Goal: Transaction & Acquisition: Subscribe to service/newsletter

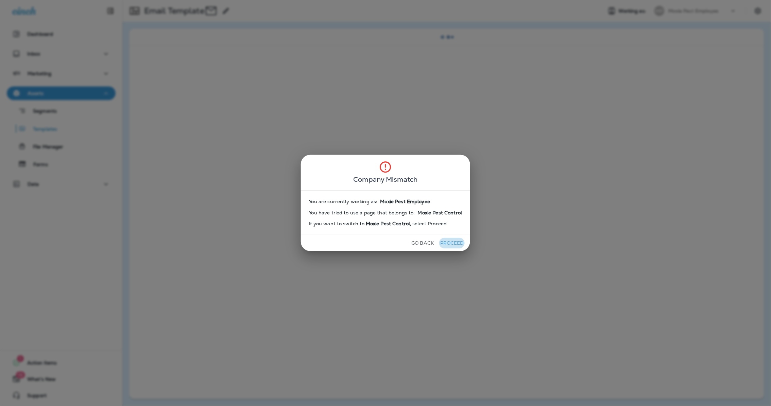
click at [454, 244] on button "Proceed" at bounding box center [452, 243] width 26 height 11
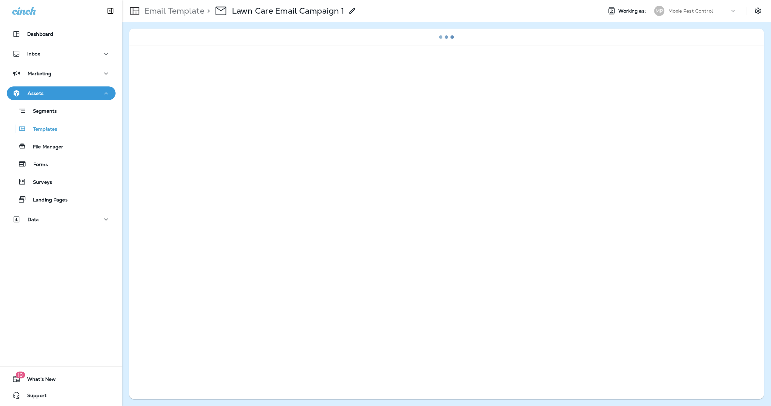
click at [701, 7] on div "Moxie Pest Control" at bounding box center [699, 11] width 61 height 10
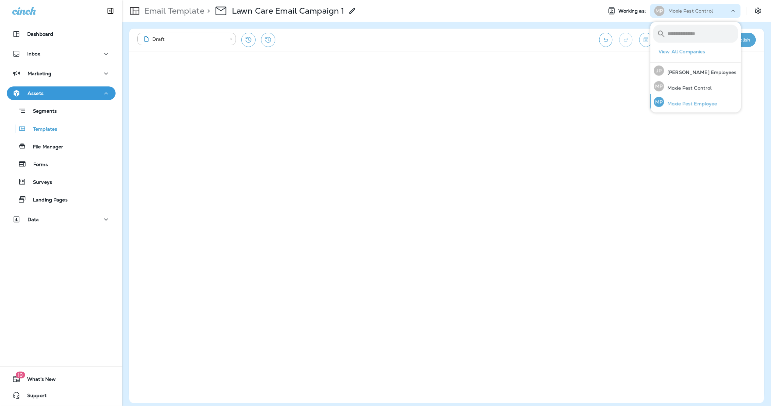
click at [686, 101] on p "Moxie Pest Employee" at bounding box center [690, 103] width 53 height 5
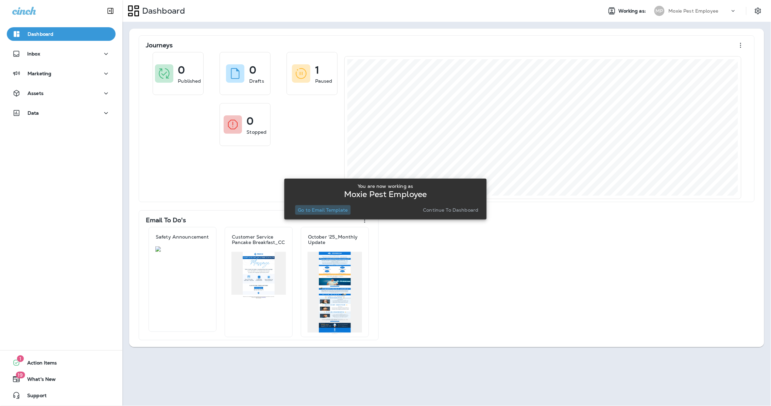
click at [348, 211] on p "Go to Email Template" at bounding box center [323, 209] width 50 height 5
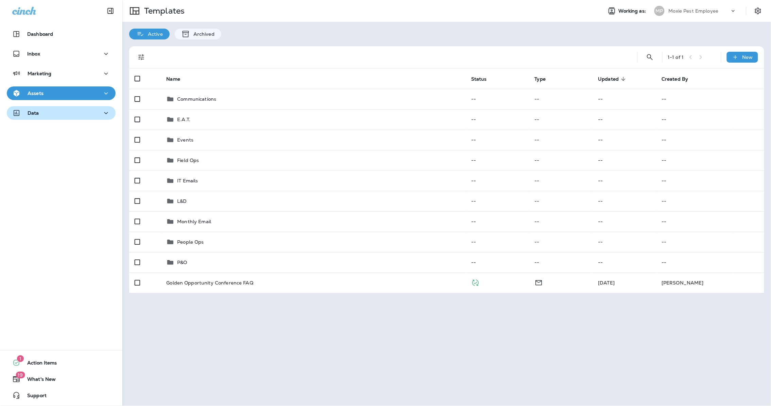
click at [47, 110] on div "Data" at bounding box center [61, 113] width 98 height 9
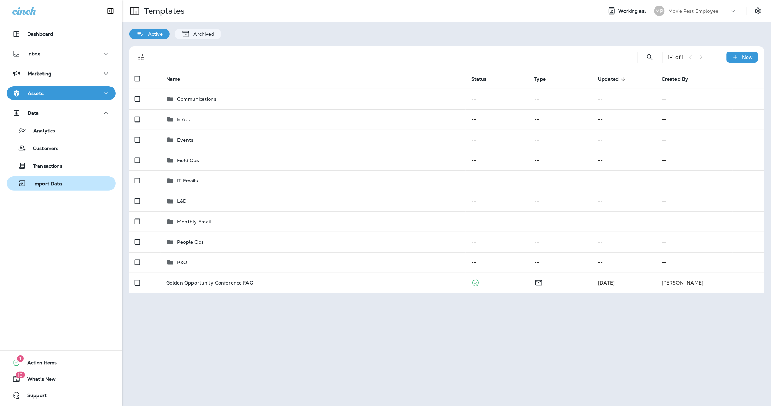
click at [58, 183] on p "Import Data" at bounding box center [45, 184] width 36 height 6
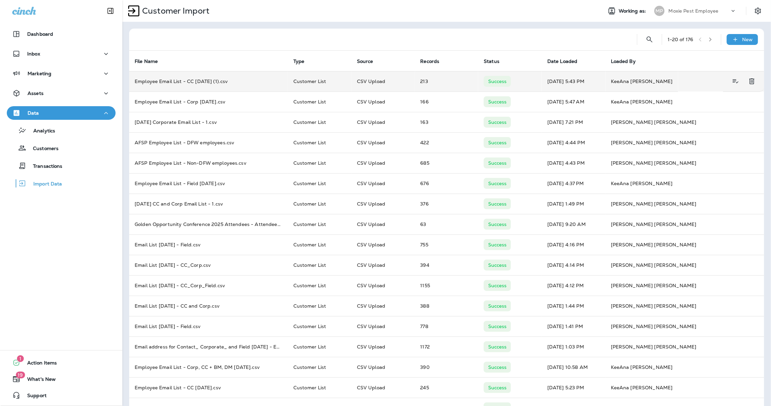
click at [194, 78] on td "Employee Email List - CC [DATE] (1).csv" at bounding box center [208, 81] width 159 height 20
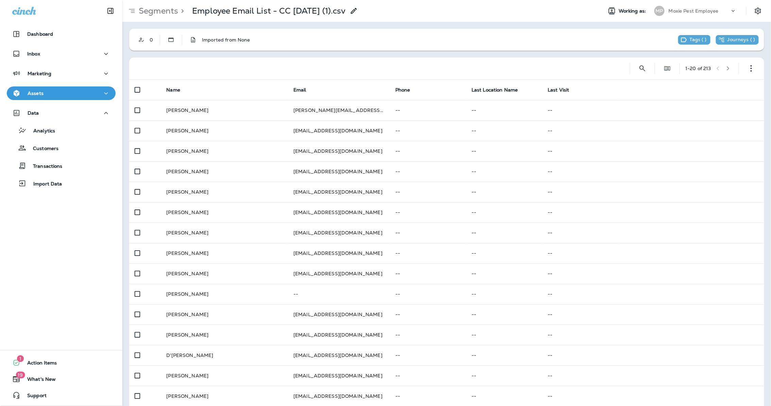
click at [354, 10] on div "> Employee Email List - CC [DATE] (1).csv" at bounding box center [268, 11] width 180 height 14
click at [357, 10] on icon at bounding box center [354, 11] width 8 height 8
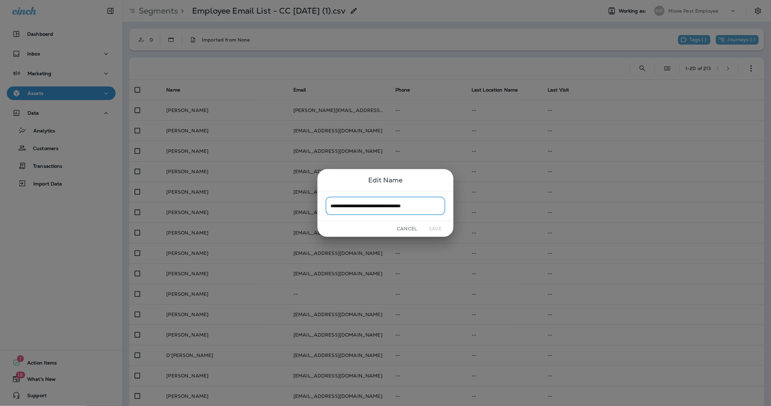
click at [410, 232] on button "Cancel" at bounding box center [407, 228] width 26 height 11
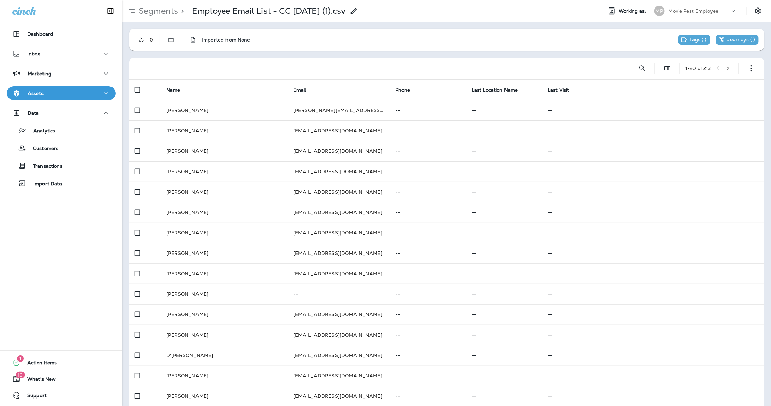
click at [102, 91] on icon "button" at bounding box center [106, 93] width 8 height 9
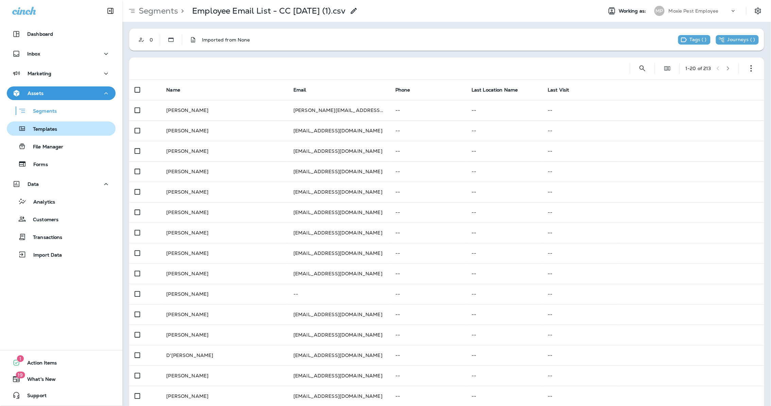
click at [61, 122] on button "Templates" at bounding box center [61, 128] width 109 height 14
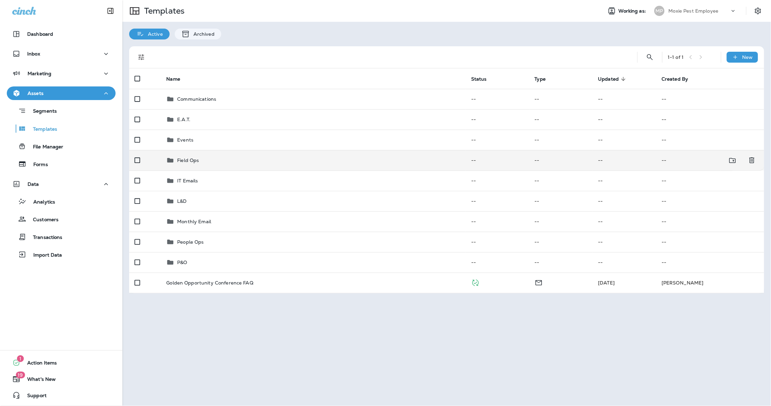
click at [193, 157] on p "Field Ops" at bounding box center [188, 159] width 22 height 5
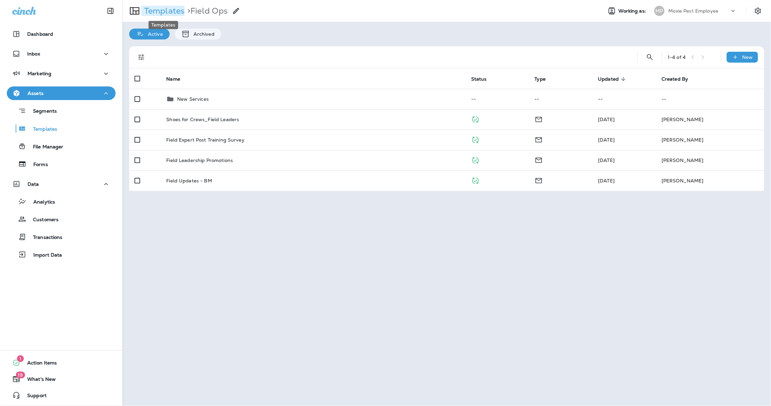
click at [167, 10] on p "Templates" at bounding box center [162, 11] width 43 height 10
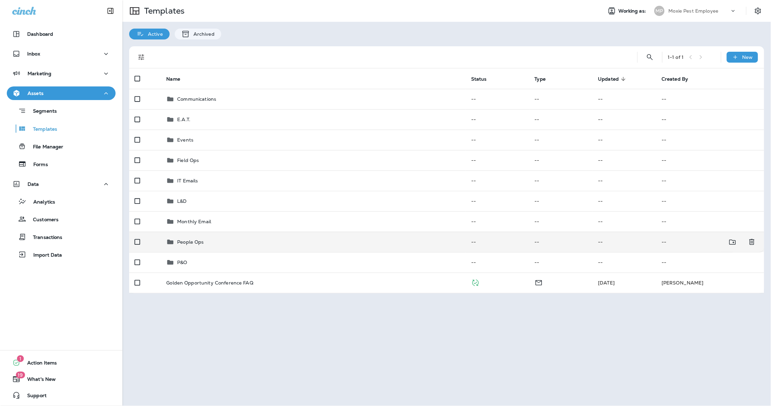
click at [187, 242] on p "People Ops" at bounding box center [190, 241] width 27 height 5
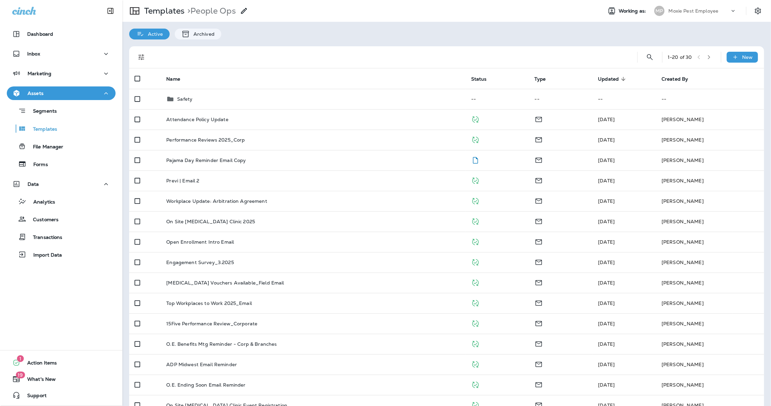
click at [351, 37] on div "Active Archived" at bounding box center [446, 31] width 649 height 18
click at [362, 47] on div at bounding box center [390, 57] width 473 height 22
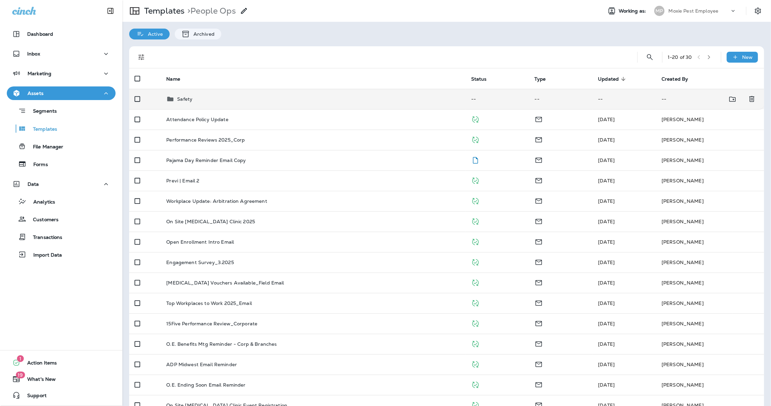
click at [189, 98] on p "Safety" at bounding box center [184, 98] width 15 height 5
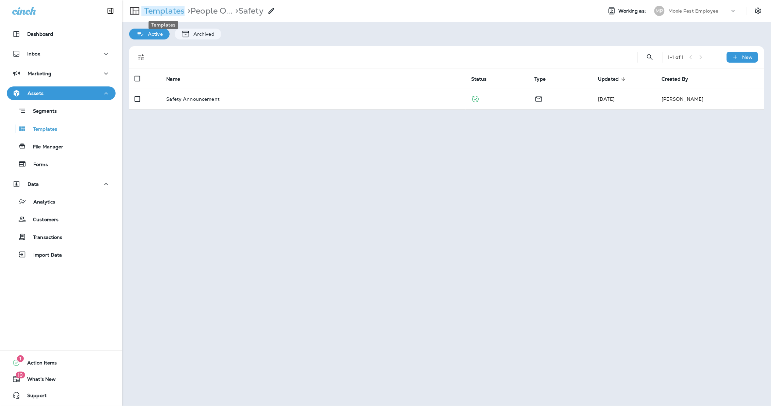
click at [166, 9] on p "Templates" at bounding box center [162, 11] width 43 height 10
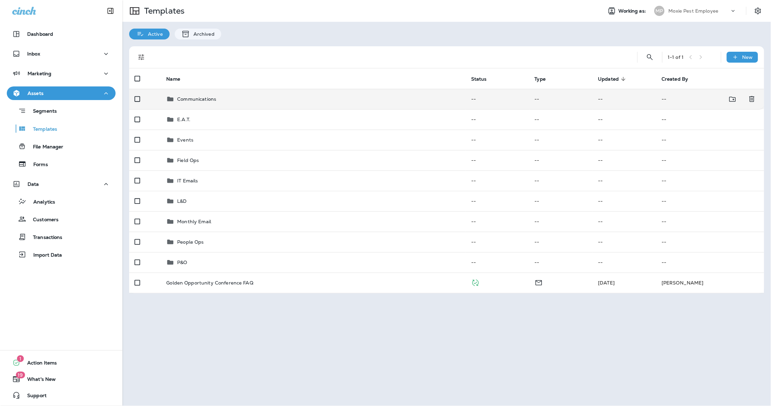
click at [205, 95] on div "Communications" at bounding box center [196, 99] width 39 height 8
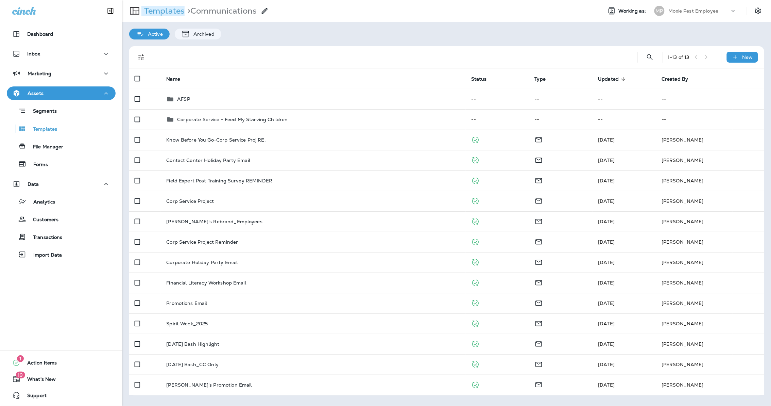
click at [168, 12] on p "Templates" at bounding box center [162, 11] width 43 height 10
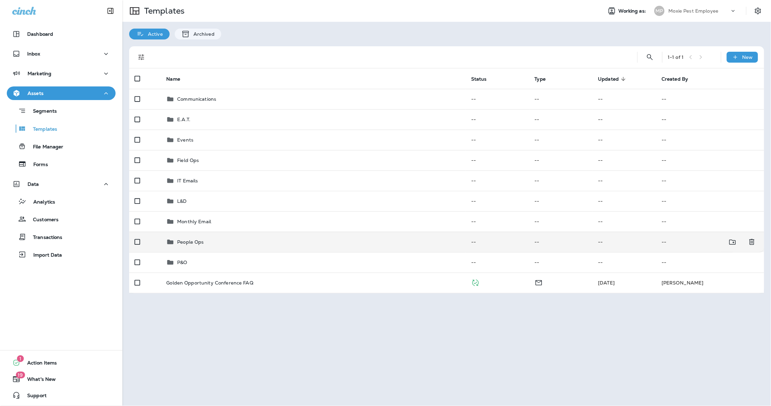
click at [186, 248] on td "People Ops" at bounding box center [313, 242] width 305 height 20
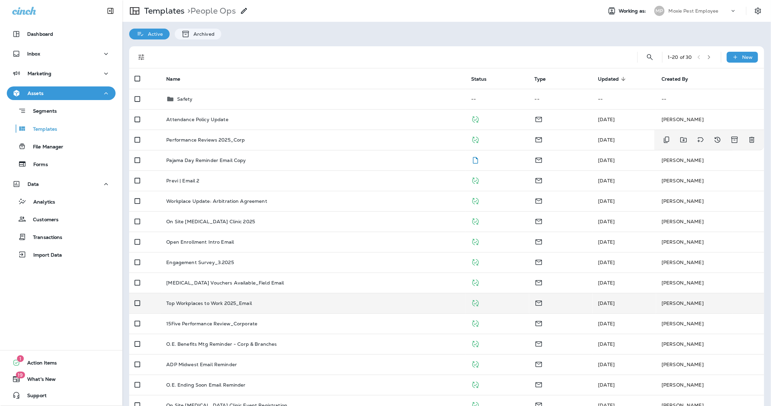
scroll to position [2, 0]
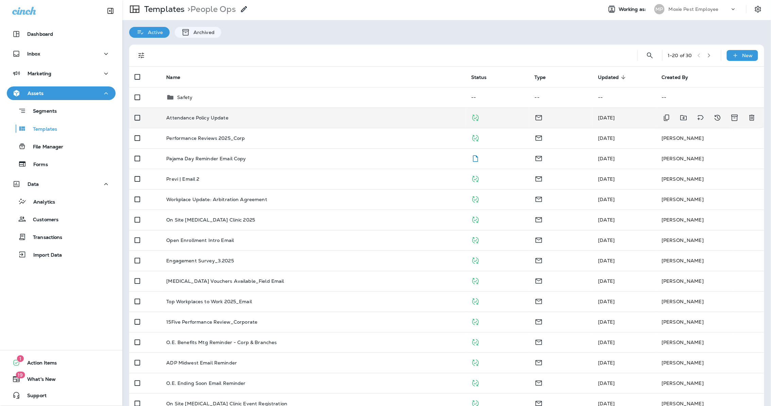
click at [193, 113] on td "Attendance Policy Update" at bounding box center [313, 117] width 305 height 20
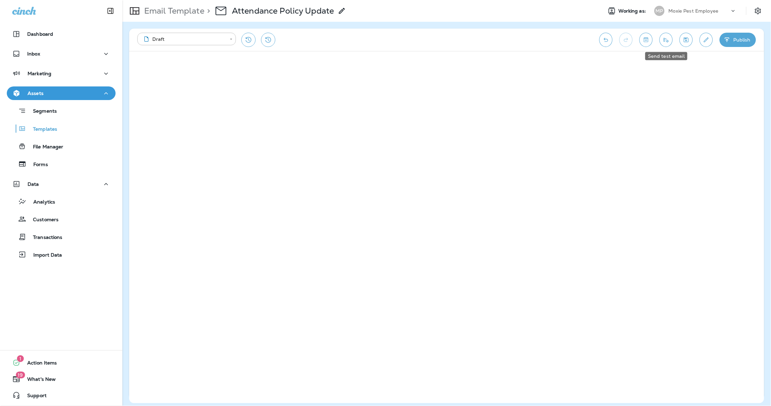
click at [667, 34] on button "Send test email" at bounding box center [666, 40] width 13 height 14
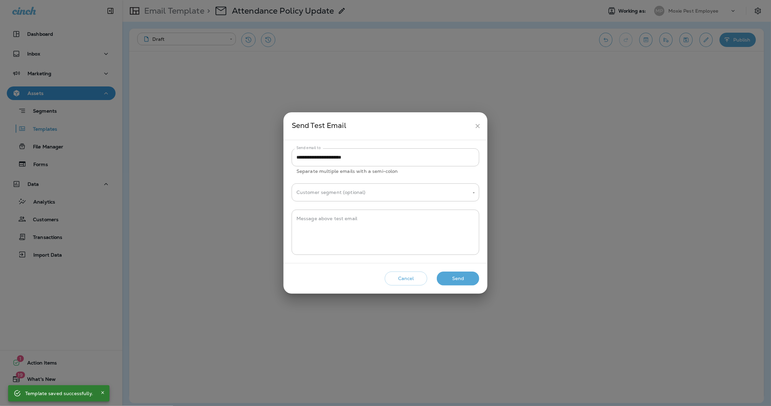
click at [456, 275] on button "Send" at bounding box center [458, 278] width 43 height 14
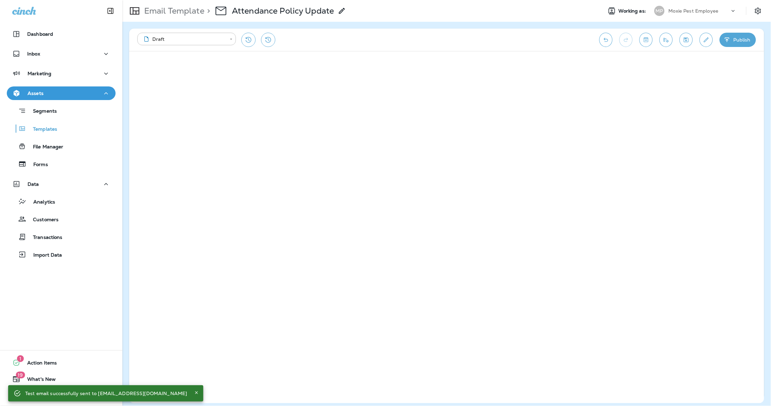
click at [450, 29] on div "**********" at bounding box center [446, 40] width 635 height 22
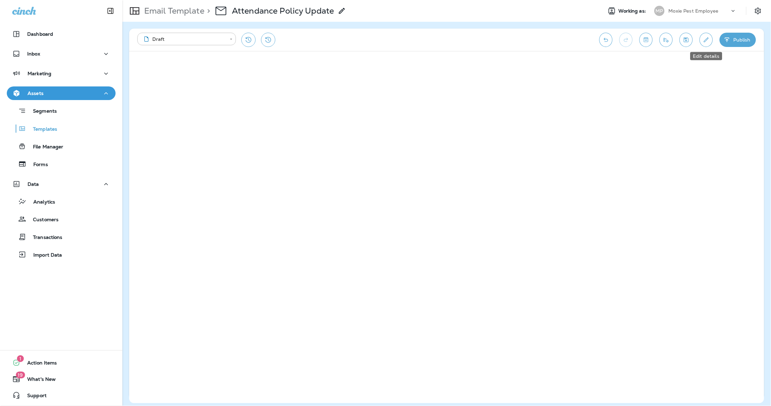
click at [706, 39] on icon "Edit details" at bounding box center [706, 39] width 7 height 7
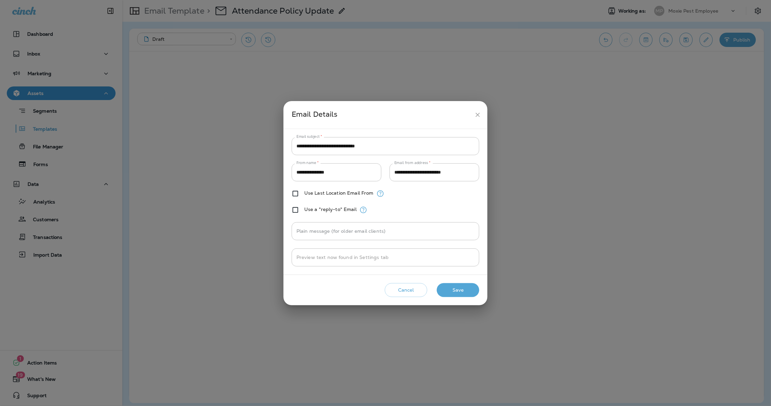
click at [479, 115] on icon "close" at bounding box center [478, 115] width 4 height 4
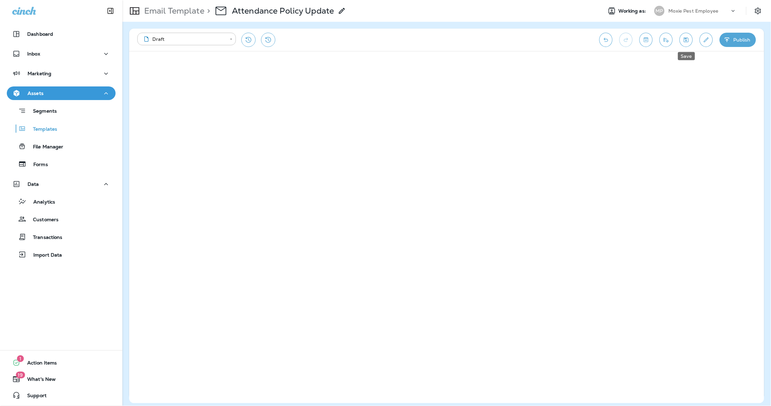
click at [682, 41] on button "Save" at bounding box center [686, 40] width 13 height 14
click at [706, 41] on icon "Edit details" at bounding box center [706, 39] width 5 height 5
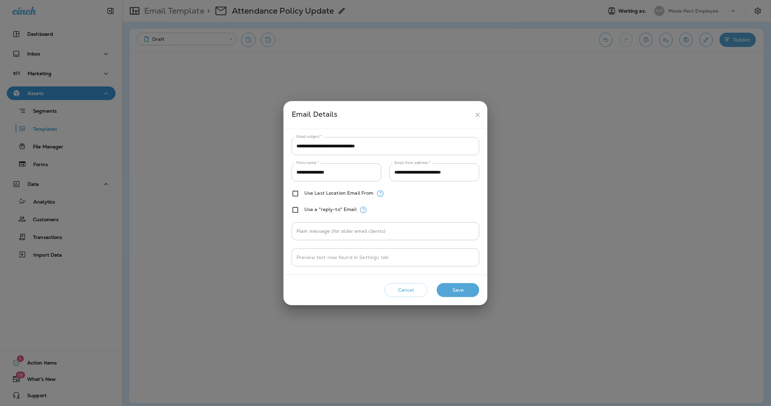
click at [474, 116] on button "close" at bounding box center [478, 114] width 13 height 13
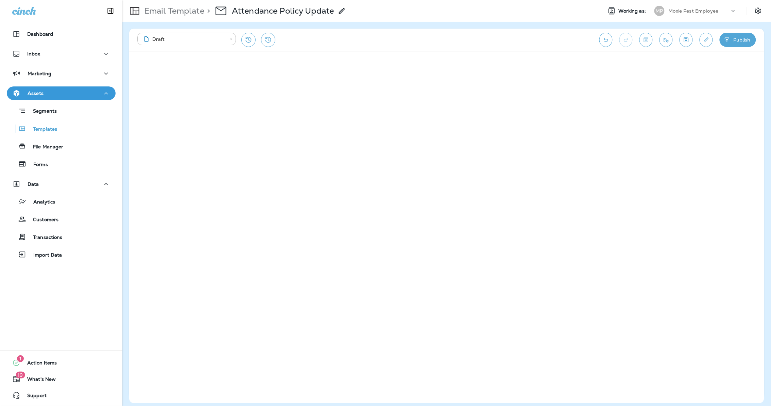
click at [732, 47] on button "Publish" at bounding box center [738, 40] width 36 height 14
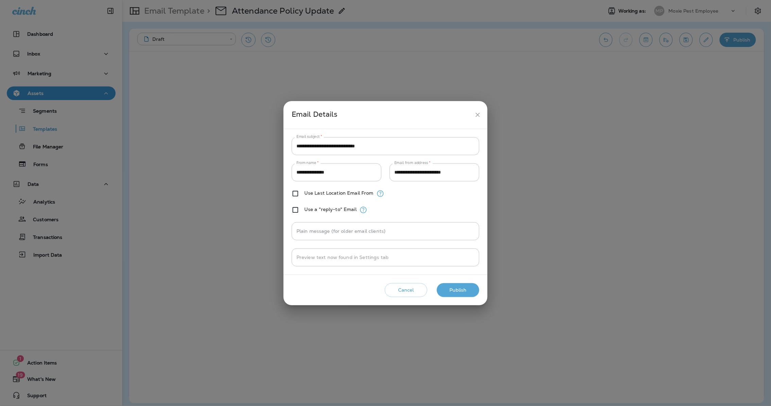
click at [451, 288] on button "Publish" at bounding box center [458, 290] width 43 height 14
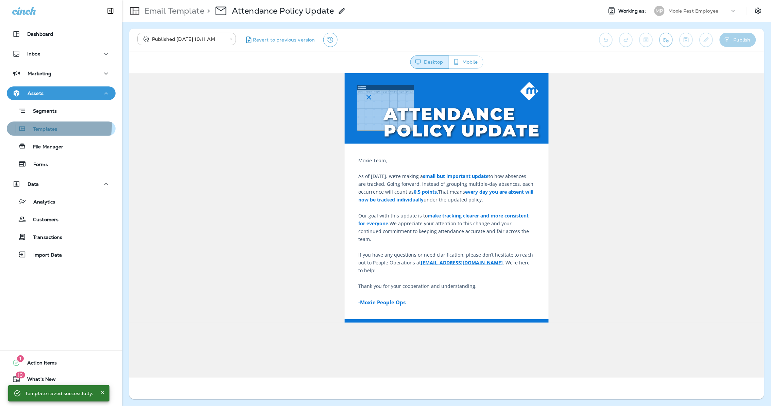
click at [45, 126] on p "Templates" at bounding box center [41, 129] width 31 height 6
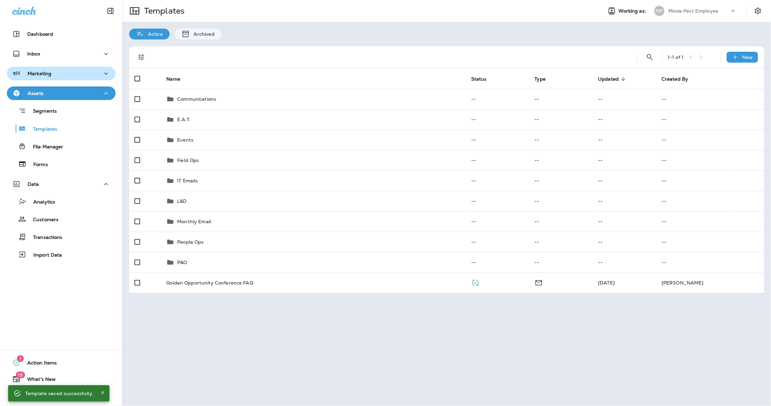
click at [55, 74] on div "Marketing" at bounding box center [61, 73] width 98 height 9
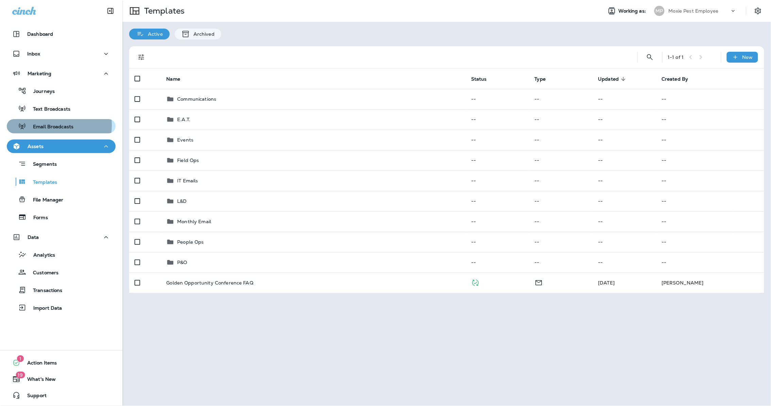
click at [51, 125] on p "Email Broadcasts" at bounding box center [49, 127] width 47 height 6
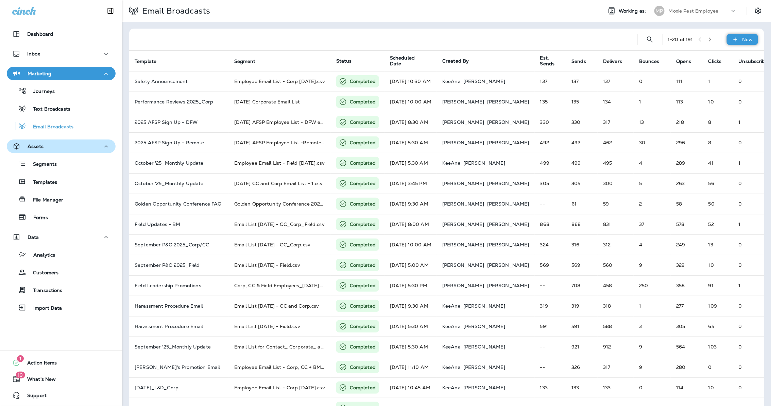
click at [746, 37] on p "New" at bounding box center [748, 39] width 11 height 5
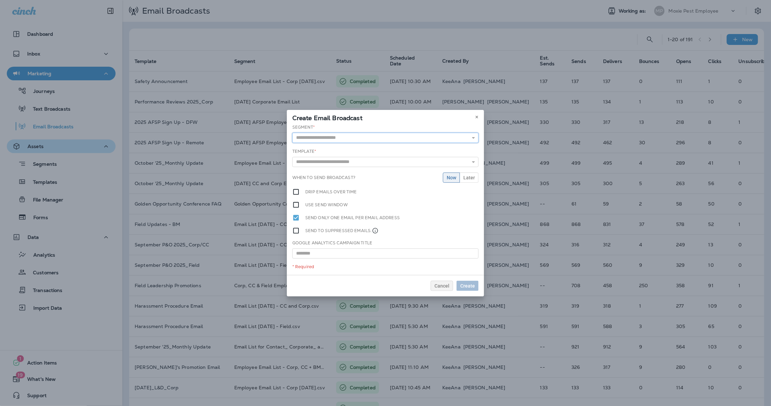
click at [309, 137] on input "text" at bounding box center [385, 138] width 186 height 10
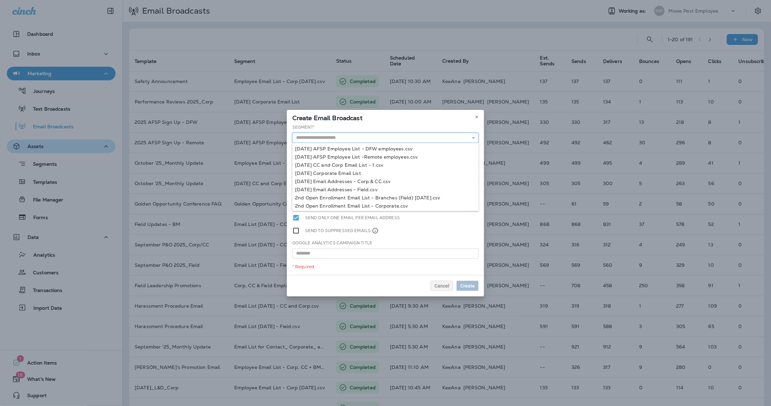
paste input "**********"
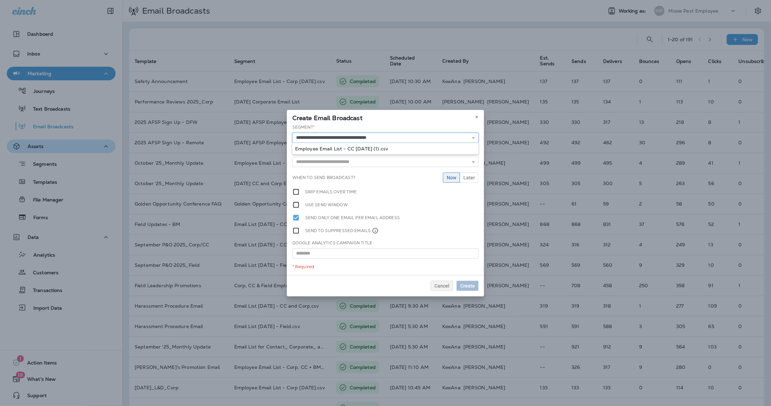
type input "**********"
click at [402, 147] on div "**********" at bounding box center [385, 199] width 197 height 153
click at [384, 168] on div "**********" at bounding box center [385, 199] width 197 height 153
click at [383, 164] on input "text" at bounding box center [385, 163] width 186 height 10
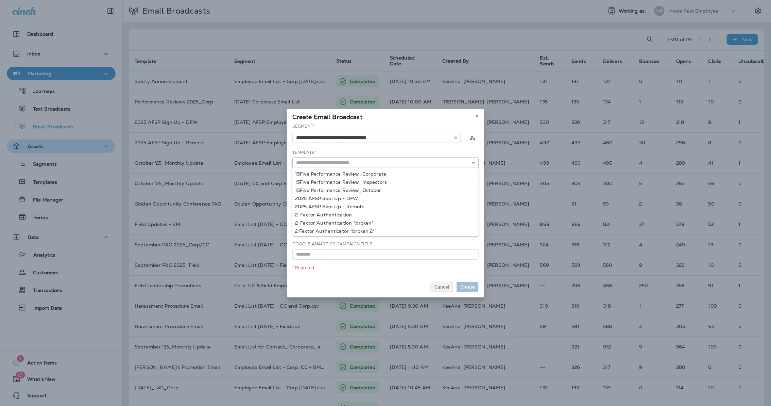
click at [364, 167] on input "text" at bounding box center [385, 163] width 186 height 10
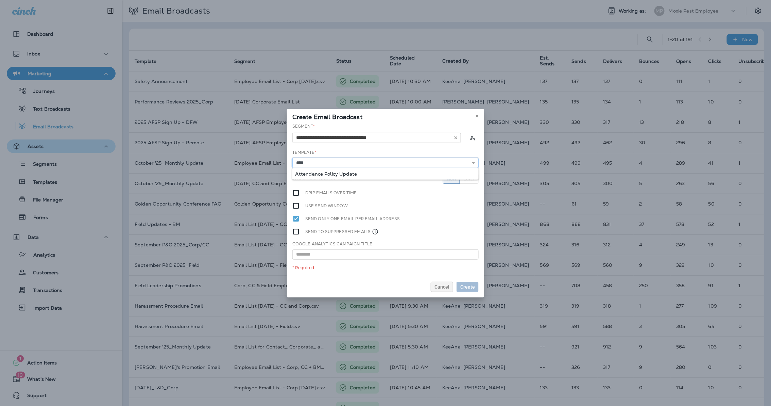
type input "**********"
click at [350, 171] on div "**********" at bounding box center [385, 199] width 197 height 153
click at [476, 176] on button "Later" at bounding box center [469, 178] width 19 height 10
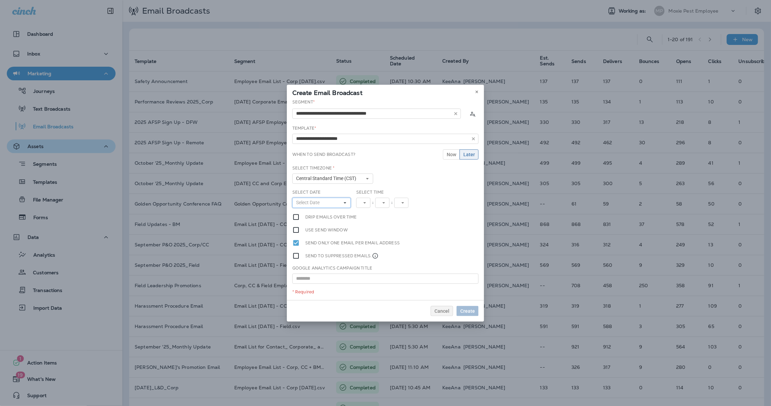
click at [327, 202] on button "Select Date" at bounding box center [321, 203] width 58 height 10
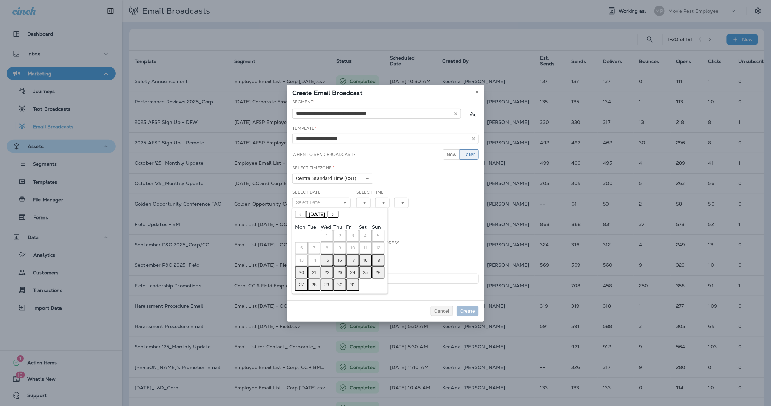
click at [336, 258] on button "16" at bounding box center [340, 260] width 13 height 12
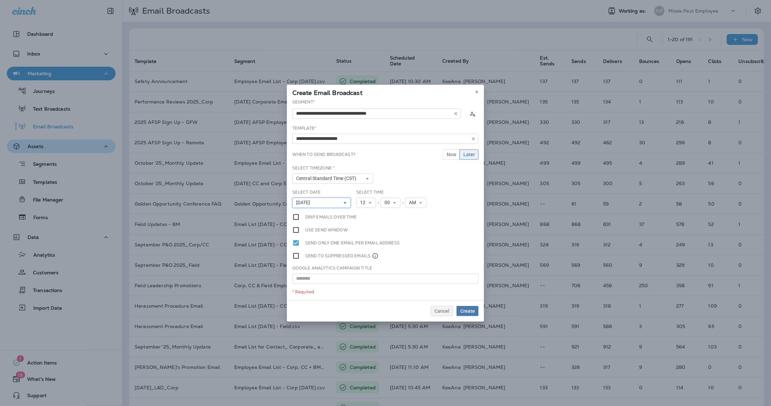
click at [341, 205] on button "[DATE]" at bounding box center [321, 203] width 58 height 10
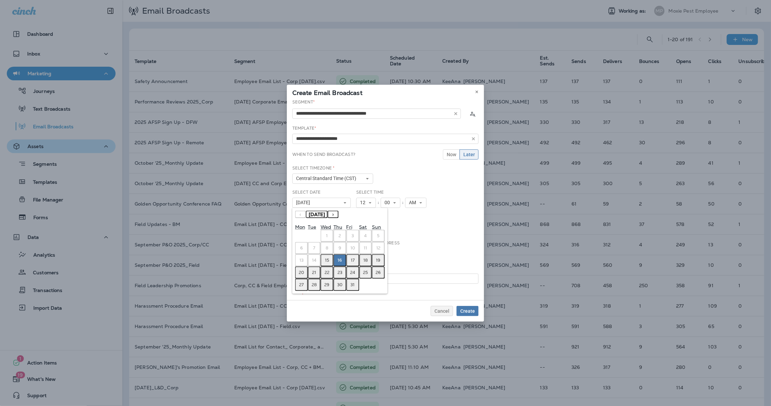
click at [326, 257] on abbr "15" at bounding box center [327, 259] width 4 height 5
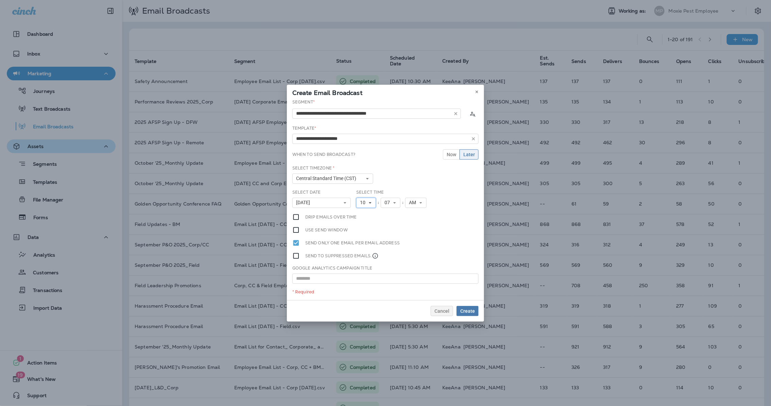
click at [369, 202] on icon at bounding box center [370, 203] width 4 height 4
click at [359, 291] on link "11" at bounding box center [366, 295] width 20 height 8
click at [396, 198] on button "07" at bounding box center [391, 203] width 20 height 10
click at [386, 215] on link "00" at bounding box center [391, 213] width 20 height 8
click at [341, 190] on div "Select Date [DATE] « ‹ [DATE] › » Mon Tue Wed Thu Fri Sat Sun 1 2 3 4 5 6 7 8 9…" at bounding box center [321, 198] width 58 height 19
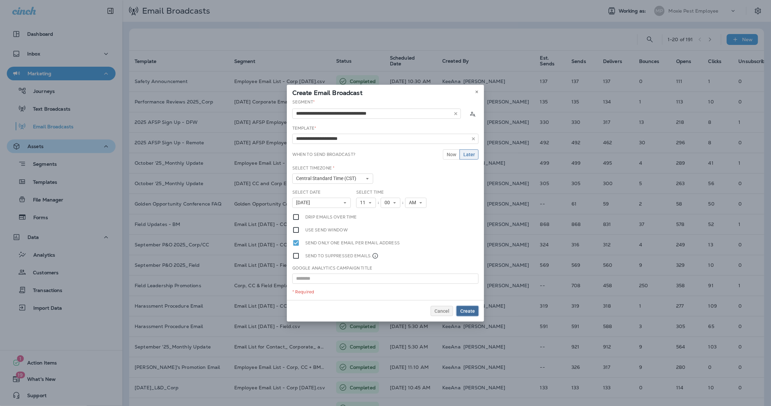
click at [466, 307] on button "Create" at bounding box center [468, 311] width 22 height 10
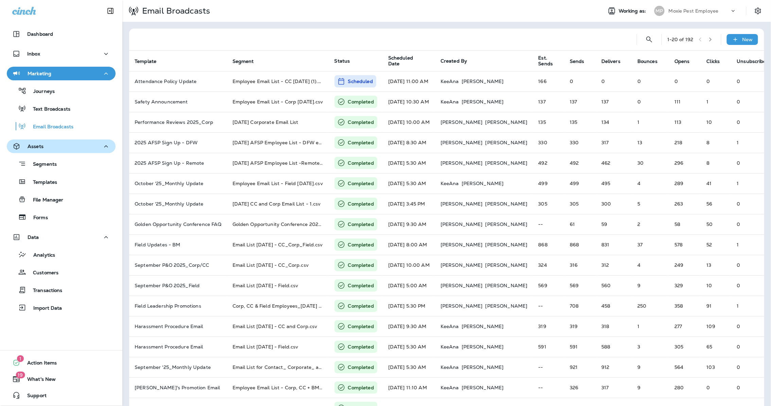
click at [404, 18] on div "Email Broadcasts" at bounding box center [359, 10] width 475 height 17
